Goal: Task Accomplishment & Management: Manage account settings

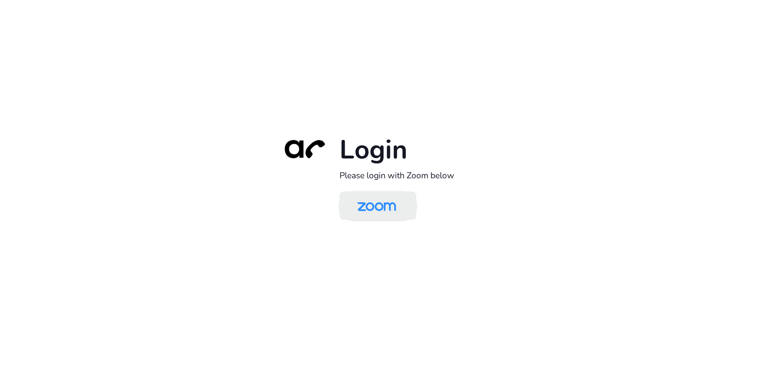
click at [379, 204] on img at bounding box center [377, 206] width 56 height 26
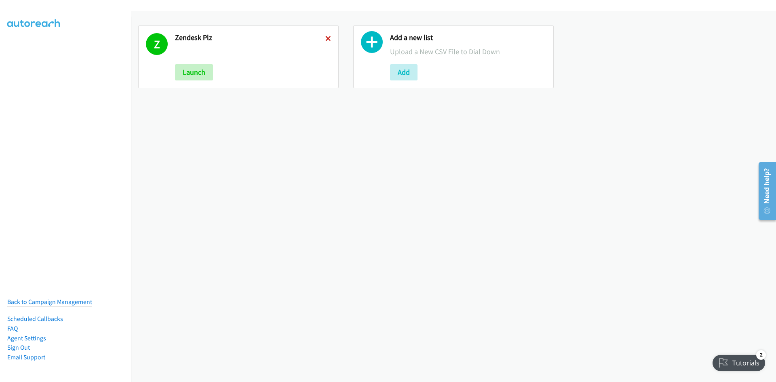
click at [326, 39] on icon at bounding box center [328, 39] width 6 height 6
